Goal: Task Accomplishment & Management: Manage account settings

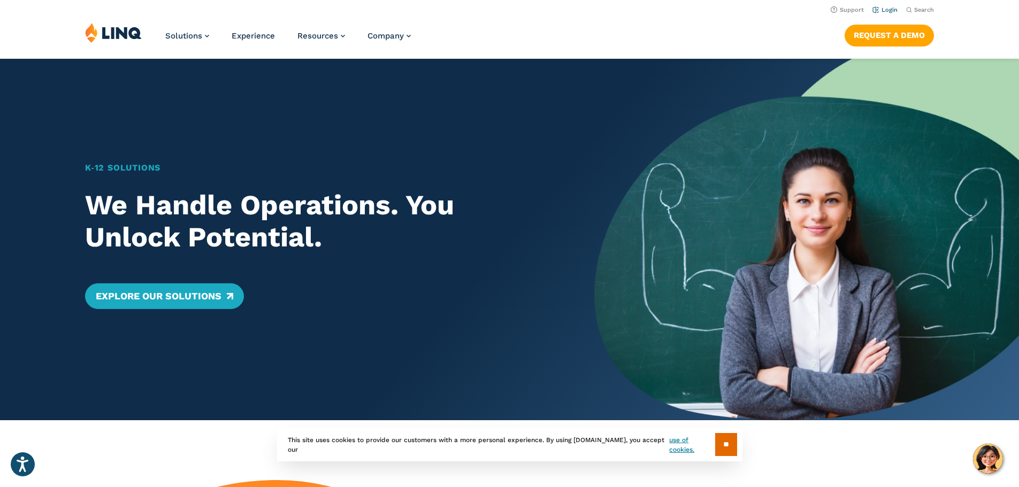
click at [881, 10] on link "Login" at bounding box center [885, 9] width 25 height 7
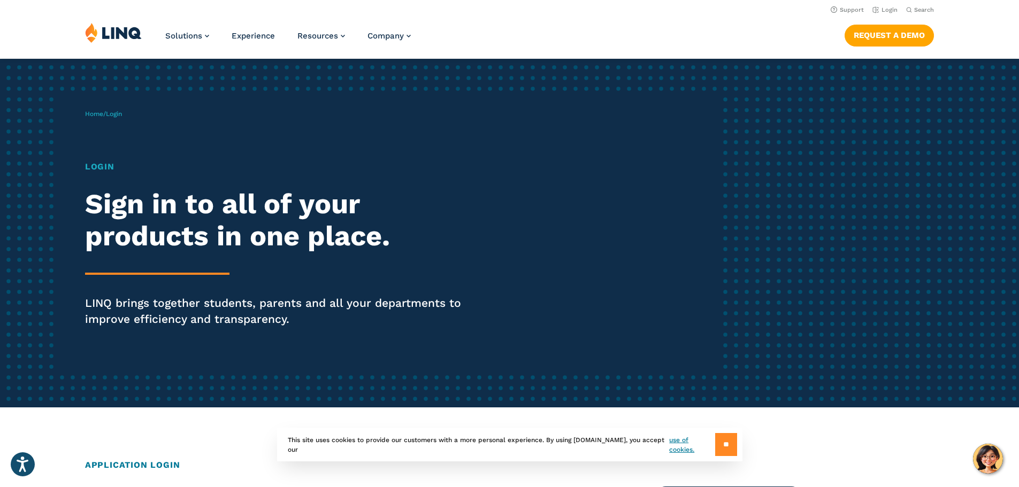
click at [731, 443] on input "**" at bounding box center [726, 444] width 22 height 23
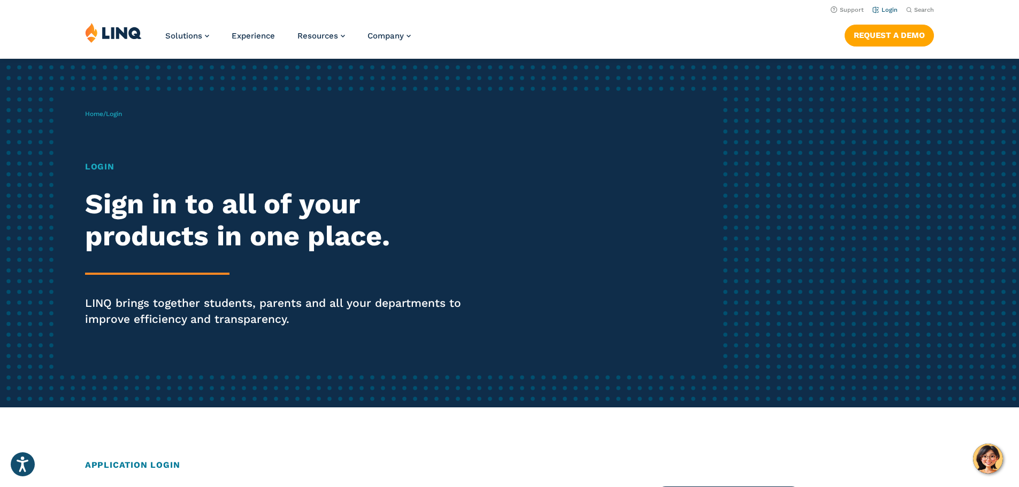
click at [885, 9] on link "Login" at bounding box center [885, 9] width 25 height 7
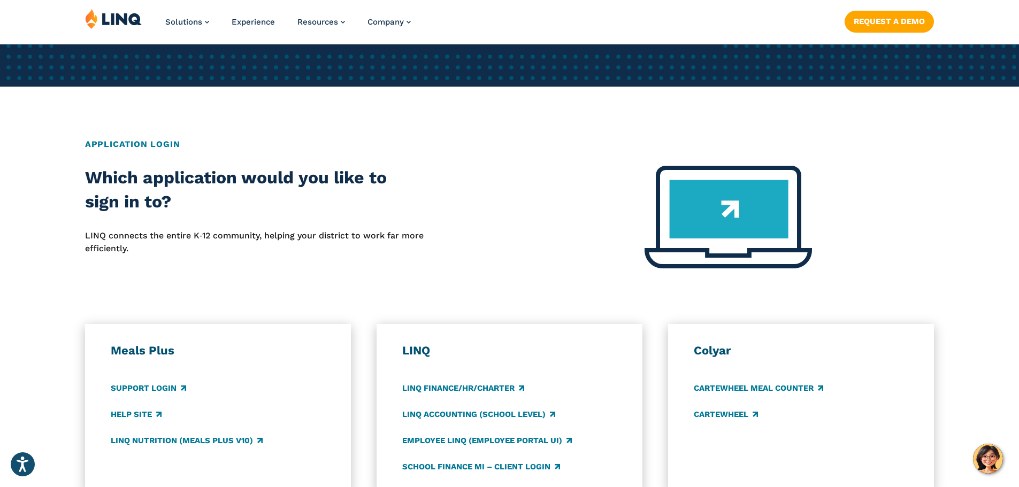
scroll to position [588, 0]
